Goal: Information Seeking & Learning: Compare options

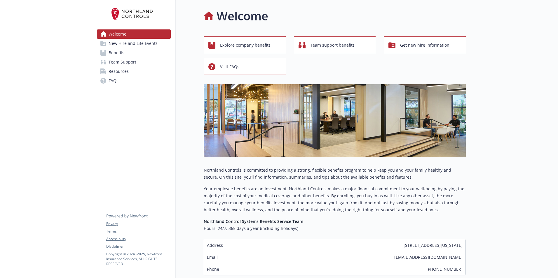
click at [124, 42] on span "New Hire and Life Events" at bounding box center [133, 43] width 49 height 9
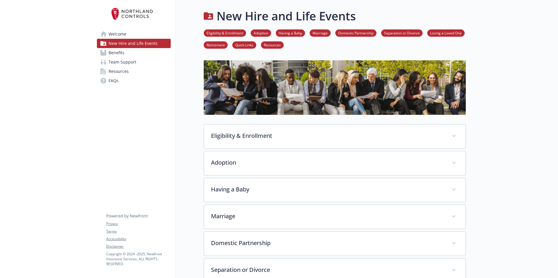
click at [116, 36] on span "Welcome" at bounding box center [118, 33] width 18 height 9
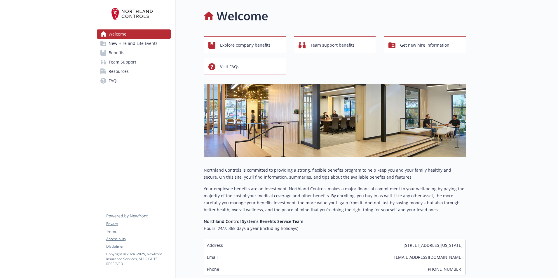
click at [125, 54] on link "Benefits" at bounding box center [134, 52] width 74 height 9
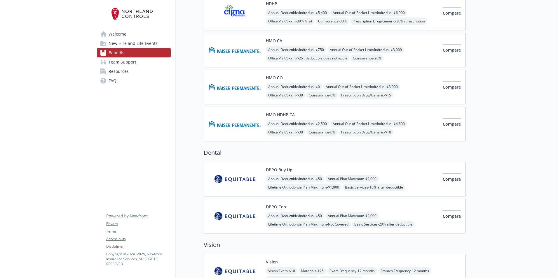
scroll to position [146, 0]
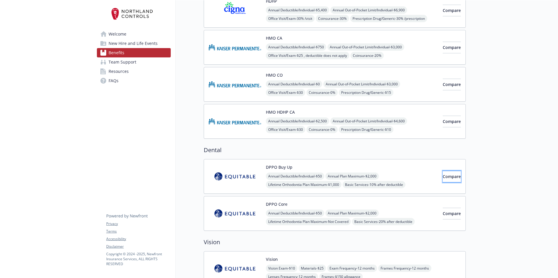
click at [443, 175] on span "Compare" at bounding box center [452, 177] width 18 height 6
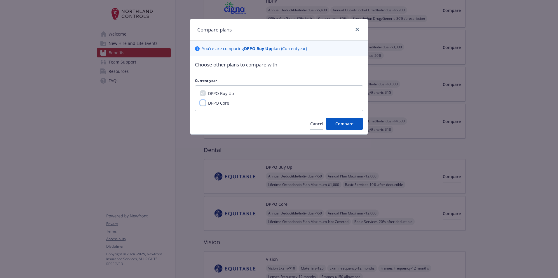
click at [200, 102] on input "DPPO Core" at bounding box center [203, 103] width 6 height 6
checkbox input "true"
click at [350, 127] on button "Compare" at bounding box center [344, 124] width 37 height 12
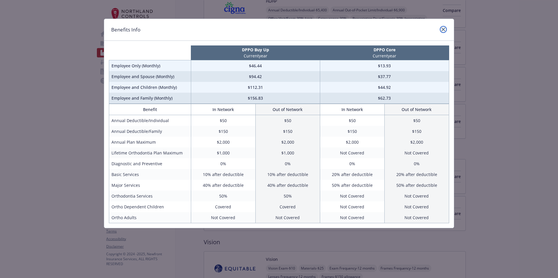
click at [444, 29] on icon "close" at bounding box center [444, 30] width 4 height 4
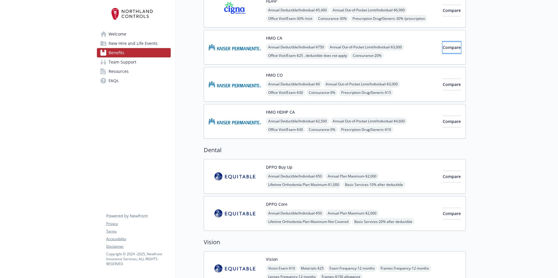
click at [447, 46] on span "Compare" at bounding box center [452, 48] width 18 height 6
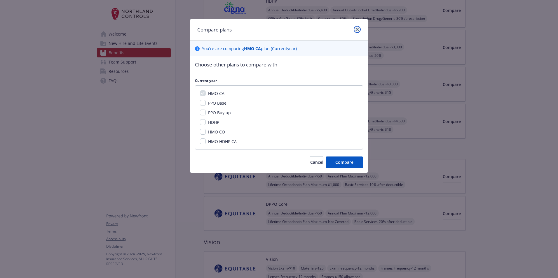
click at [357, 29] on icon "close" at bounding box center [357, 30] width 4 height 4
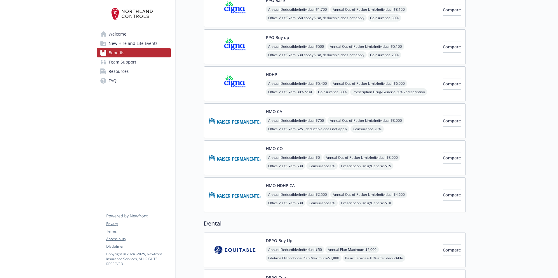
scroll to position [88, 0]
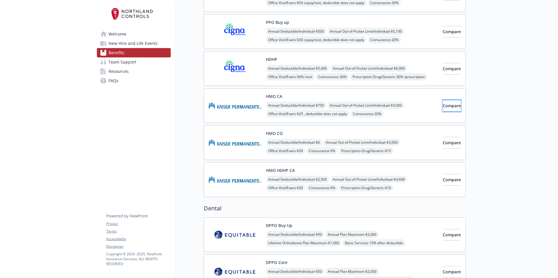
click at [443, 107] on span "Compare" at bounding box center [452, 106] width 18 height 6
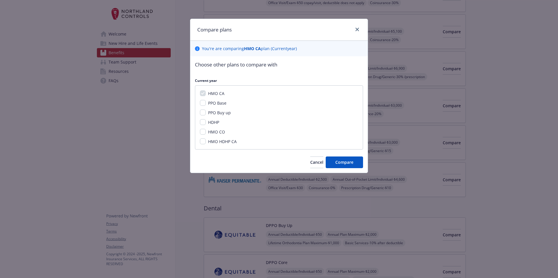
click at [226, 143] on span "HMO HDHP CA" at bounding box center [222, 142] width 29 height 6
click at [206, 143] on input "HMO HDHP CA" at bounding box center [203, 142] width 6 height 6
checkbox input "true"
click at [346, 163] on span "Compare" at bounding box center [344, 163] width 18 height 6
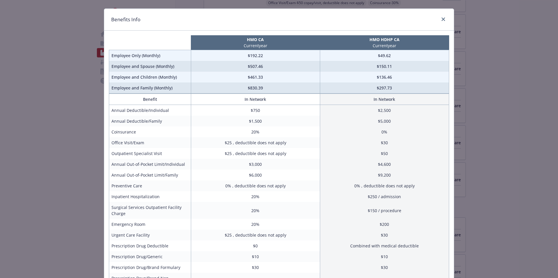
scroll to position [0, 0]
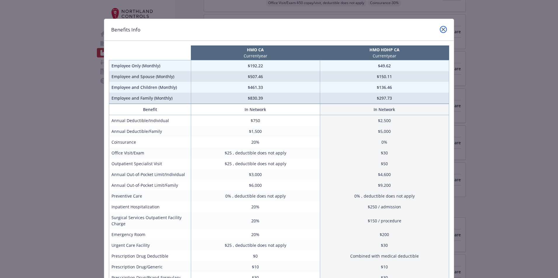
click at [442, 30] on icon "close" at bounding box center [444, 30] width 4 height 4
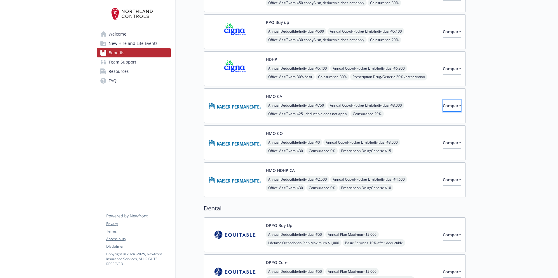
click at [444, 107] on span "Compare" at bounding box center [452, 106] width 18 height 6
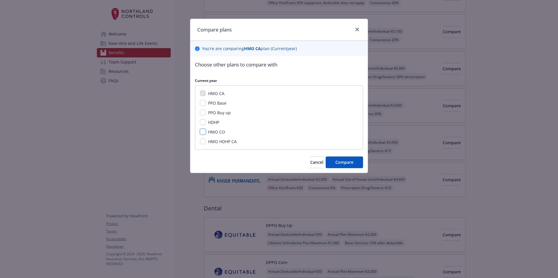
drag, startPoint x: 203, startPoint y: 130, endPoint x: 204, endPoint y: 139, distance: 8.3
click at [203, 131] on input "HMO CO" at bounding box center [203, 132] width 6 height 6
click at [204, 130] on input "HMO CO" at bounding box center [203, 132] width 6 height 6
checkbox input "false"
click at [204, 141] on input "HMO HDHP CA" at bounding box center [203, 142] width 6 height 6
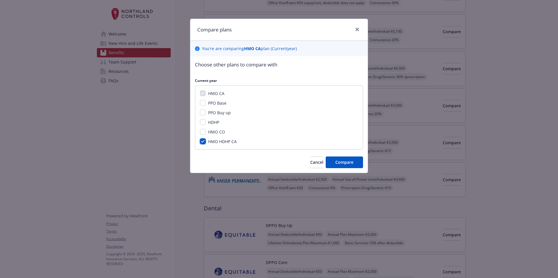
checkbox input "true"
click at [203, 122] on input "HDHP" at bounding box center [203, 122] width 6 height 6
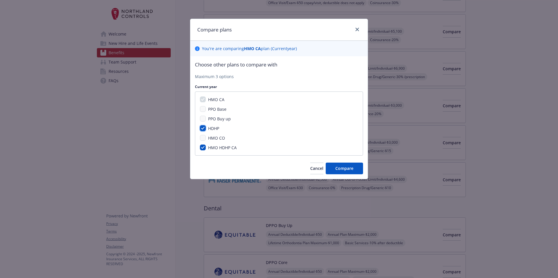
click at [203, 128] on input "HDHP" at bounding box center [203, 128] width 6 height 6
checkbox input "false"
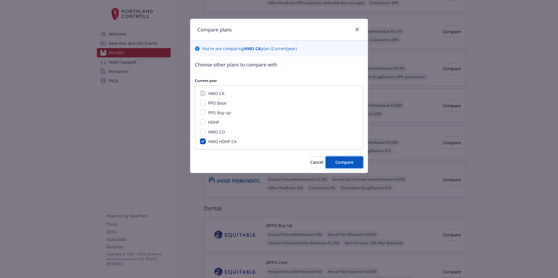
drag, startPoint x: 353, startPoint y: 165, endPoint x: 350, endPoint y: 149, distance: 16.0
click at [350, 149] on div "Choose other plans to compare with Current year HMO CA PPO Base PPO Buy up HDHP…" at bounding box center [278, 114] width 177 height 117
click at [355, 27] on link "close" at bounding box center [357, 29] width 7 height 7
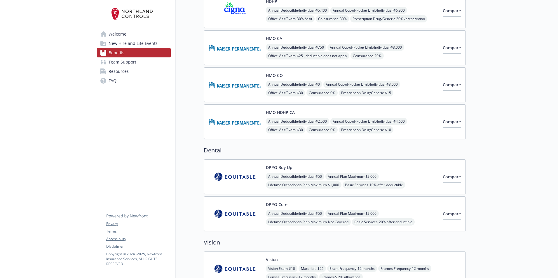
scroll to position [146, 0]
click at [448, 178] on span "Compare" at bounding box center [452, 177] width 18 height 6
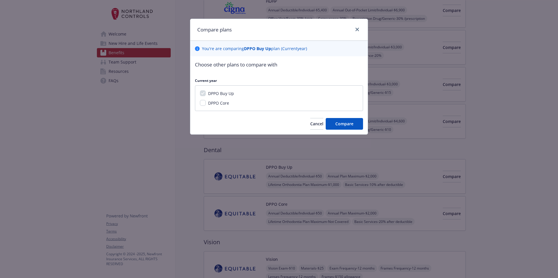
click at [219, 101] on span "DPPO Core" at bounding box center [218, 103] width 21 height 6
click at [206, 101] on input "DPPO Core" at bounding box center [203, 103] width 6 height 6
checkbox input "true"
click at [342, 126] on span "Compare" at bounding box center [344, 124] width 18 height 6
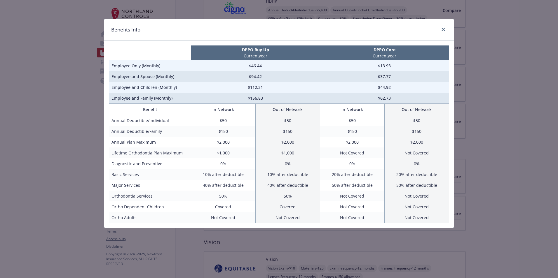
click at [448, 29] on div "Benefits Info" at bounding box center [279, 30] width 350 height 22
click at [445, 28] on link "close" at bounding box center [443, 29] width 7 height 7
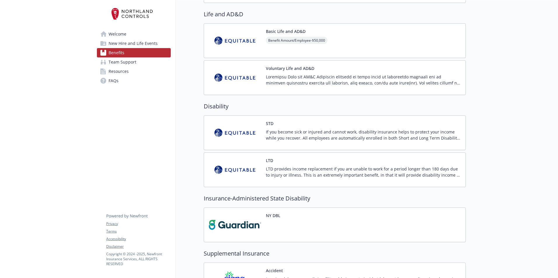
scroll to position [438, 0]
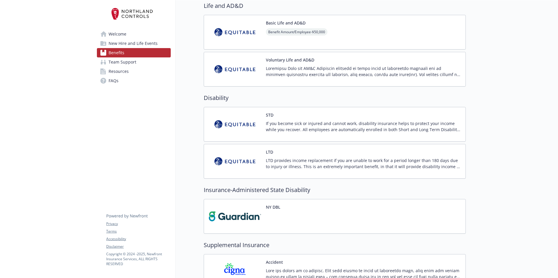
click at [392, 135] on div "If you become sick or injured and cannot work, disability insurance helps to pr…" at bounding box center [363, 129] width 195 height 16
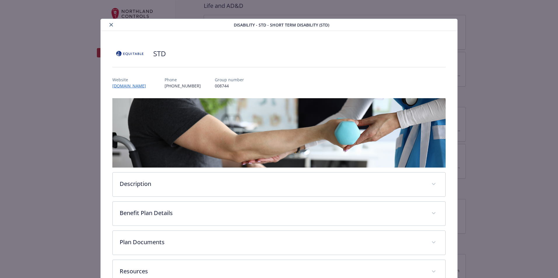
click at [110, 24] on icon "close" at bounding box center [111, 25] width 4 height 4
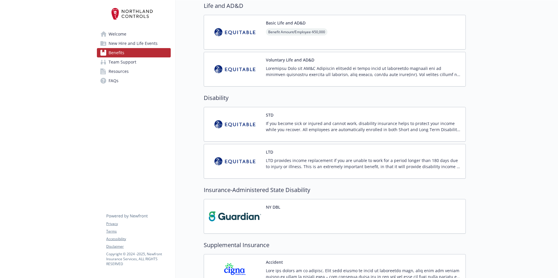
click at [280, 166] on p "LTD provides income replacement if you are unable to work for a period longer t…" at bounding box center [363, 164] width 195 height 12
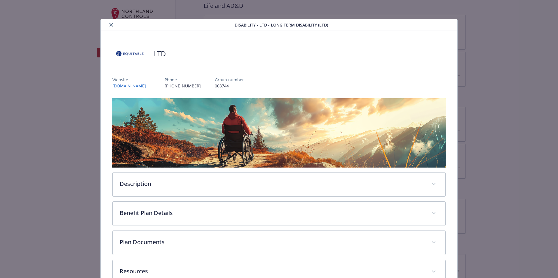
click at [110, 25] on icon "close" at bounding box center [111, 25] width 4 height 4
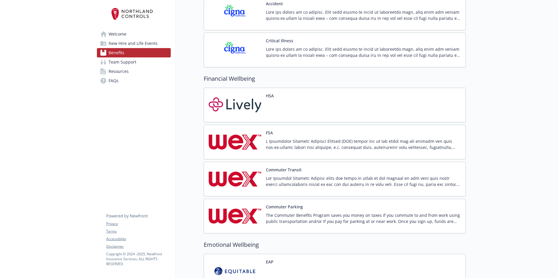
scroll to position [700, 0]
